Goal: Information Seeking & Learning: Learn about a topic

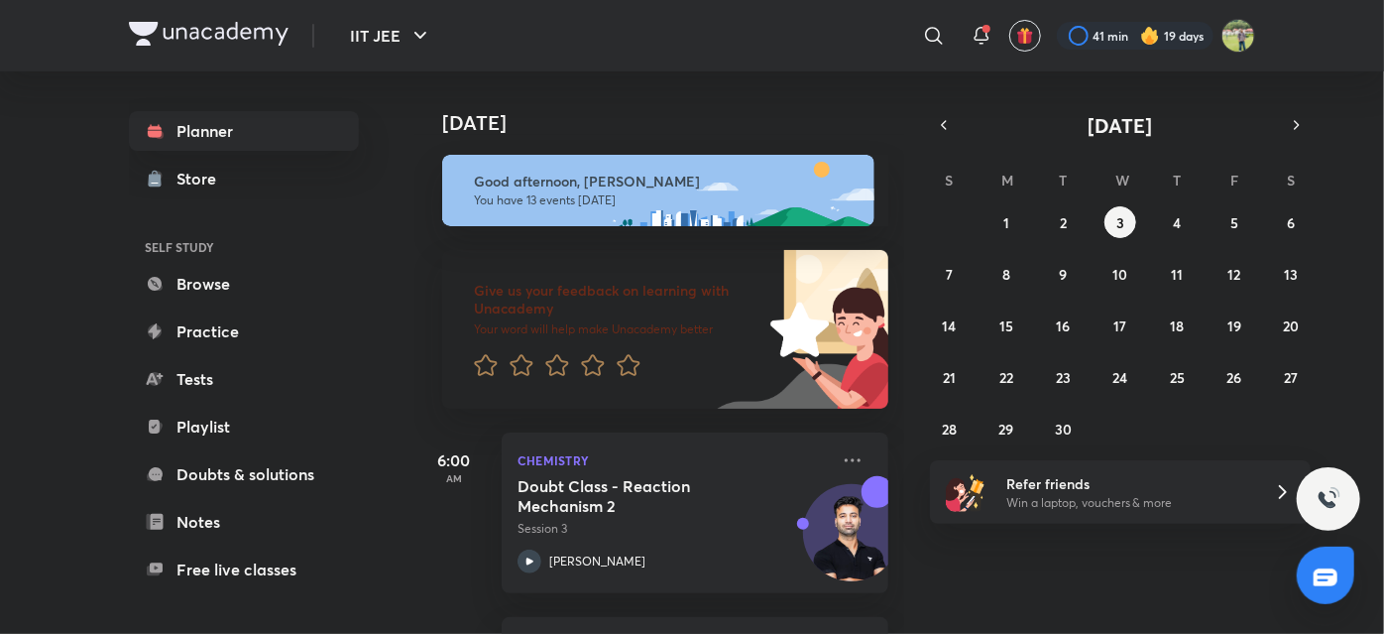
click at [948, 28] on div "​" at bounding box center [942, 36] width 24 height 48
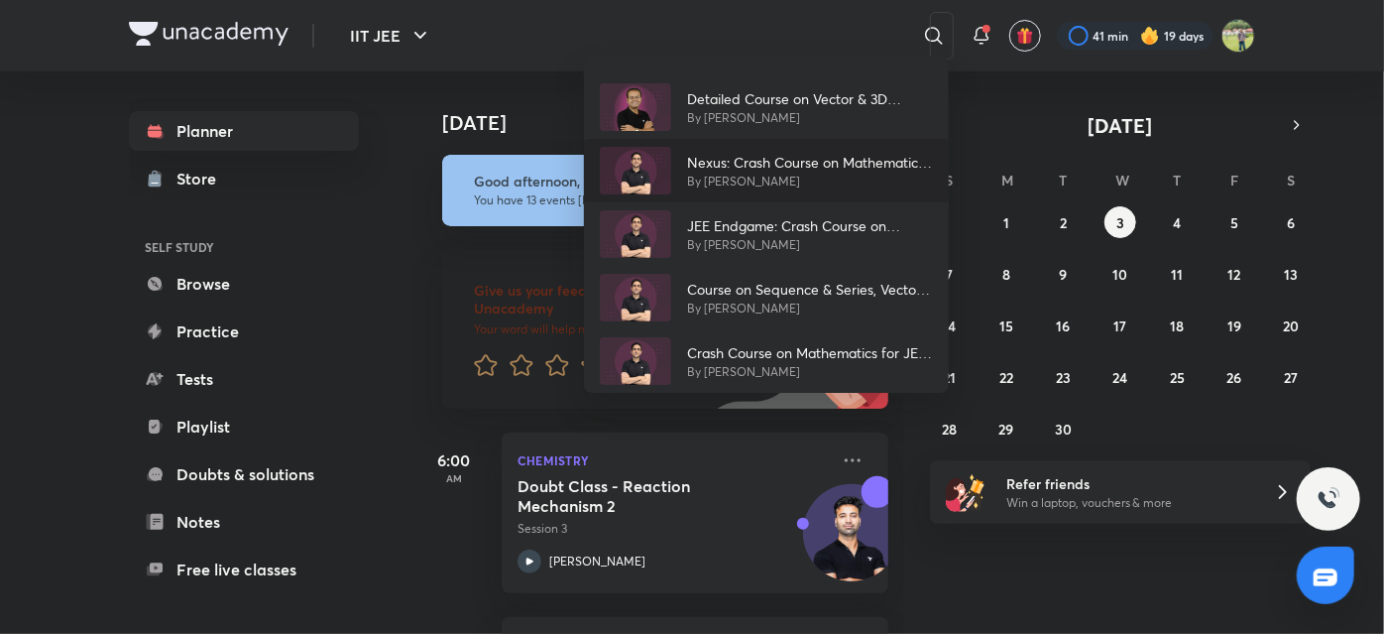
click at [755, 186] on p "By [PERSON_NAME]" at bounding box center [810, 182] width 246 height 18
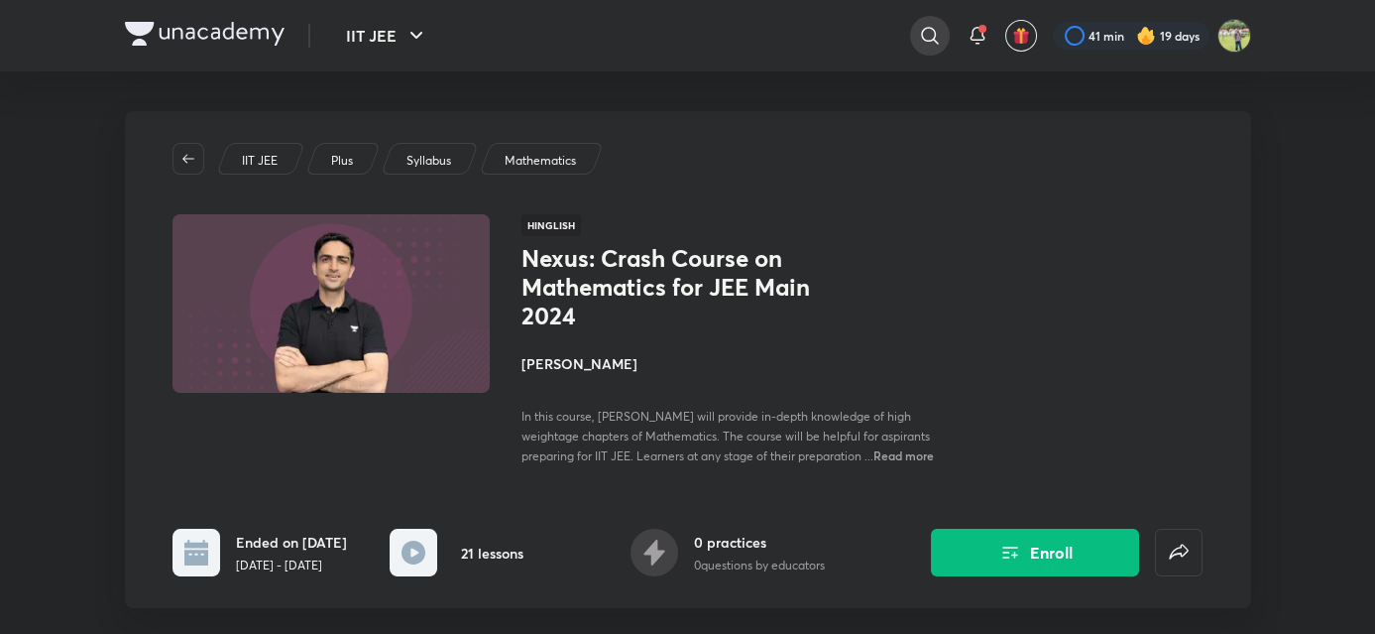
click at [927, 40] on icon at bounding box center [929, 35] width 17 height 17
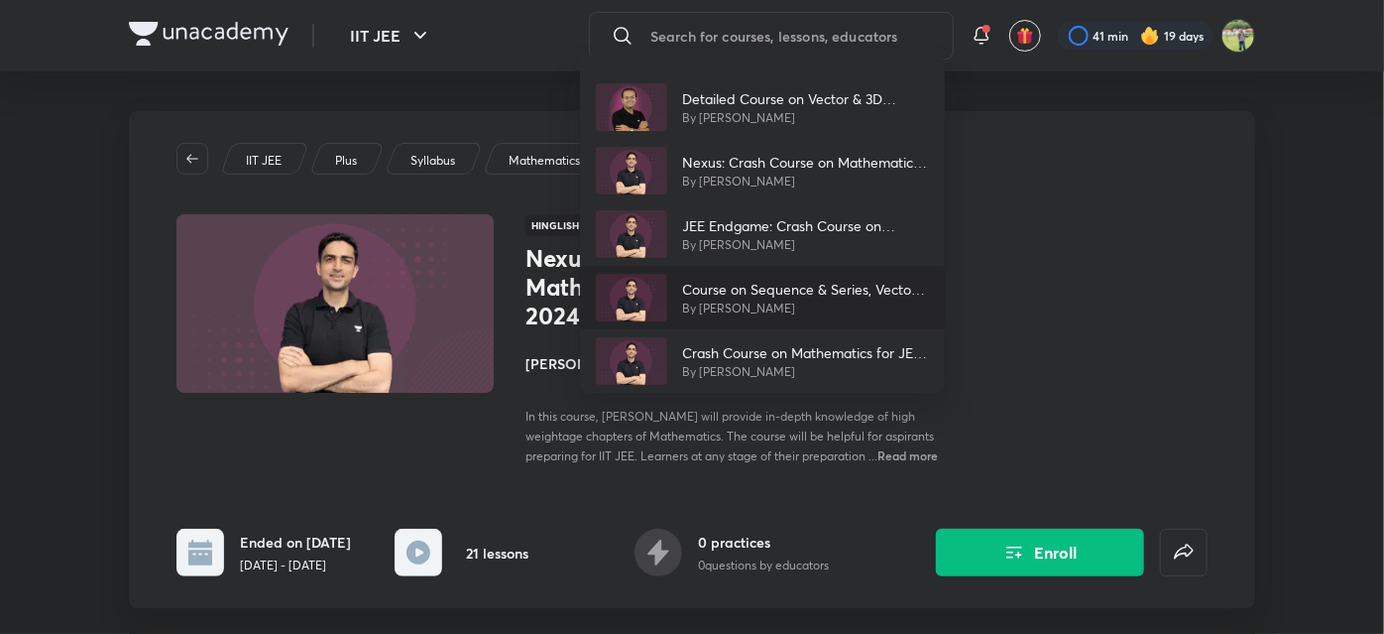
click at [761, 282] on p "Course on Sequence & Series, Vectors and 3D Geometry for IIT JEE 2025 Droppers" at bounding box center [806, 289] width 246 height 21
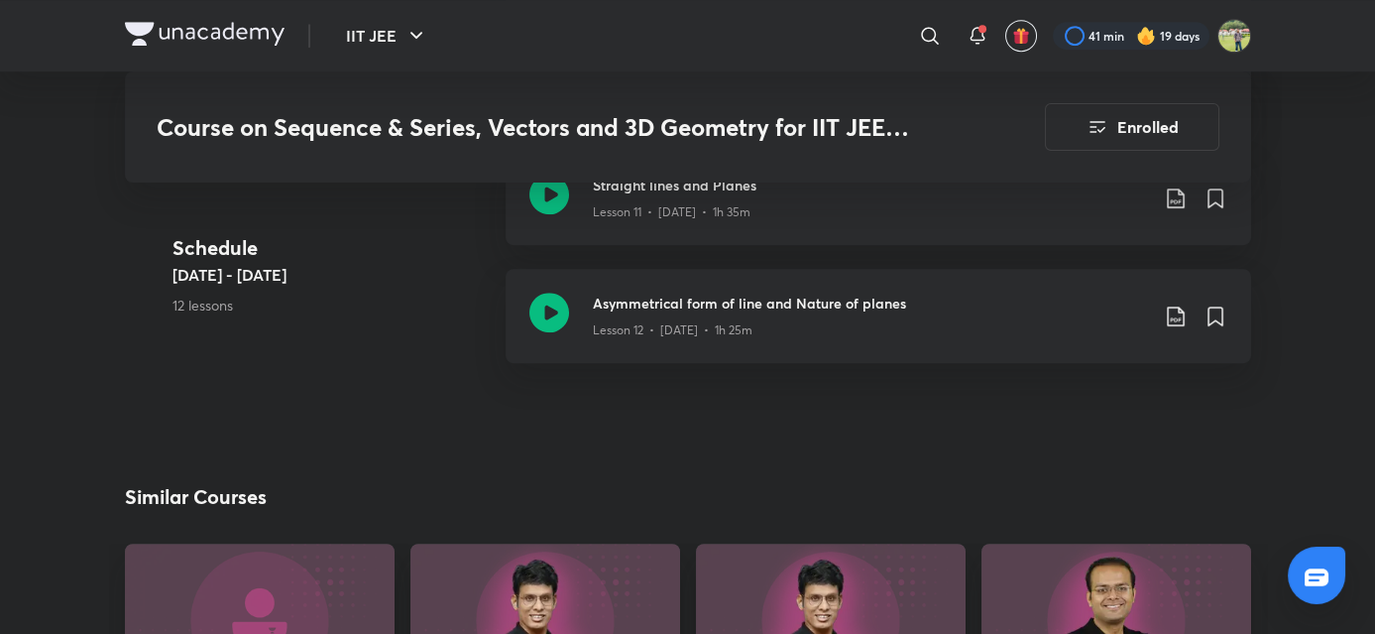
scroll to position [2040, 0]
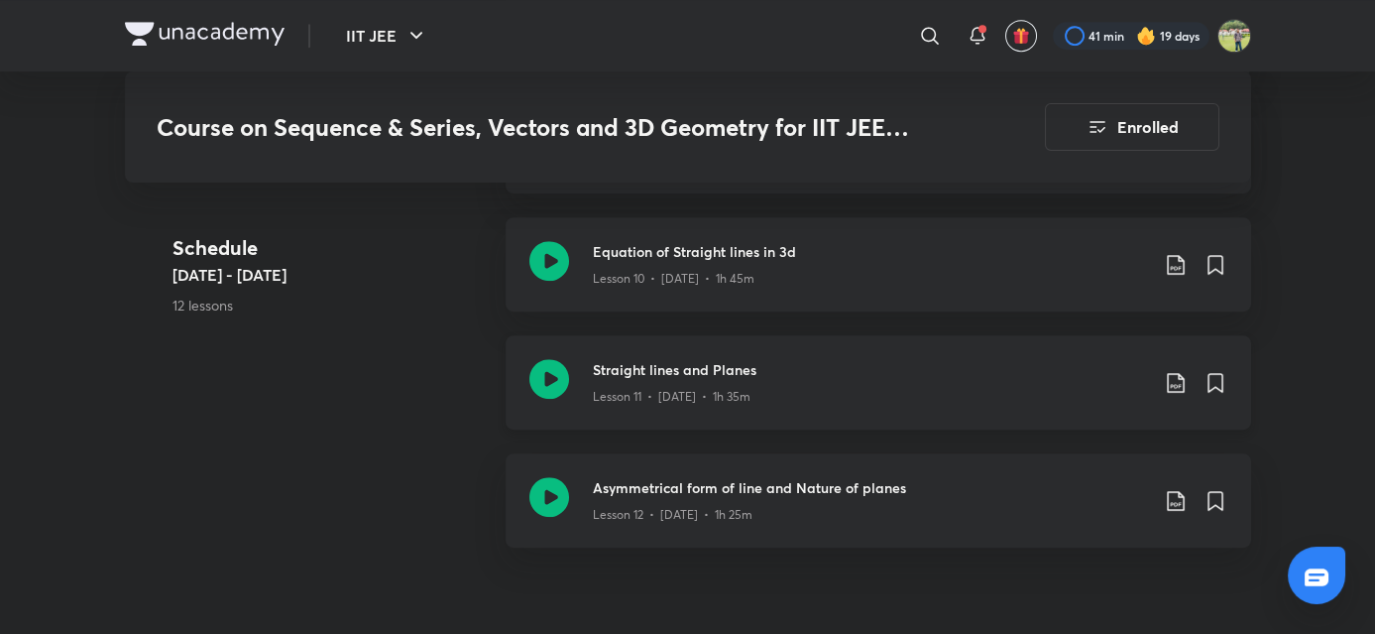
click at [555, 359] on icon at bounding box center [549, 379] width 40 height 40
click at [605, 477] on h3 "Asymmetrical form of line and Nature of planes" at bounding box center [870, 487] width 555 height 21
